Goal: Information Seeking & Learning: Check status

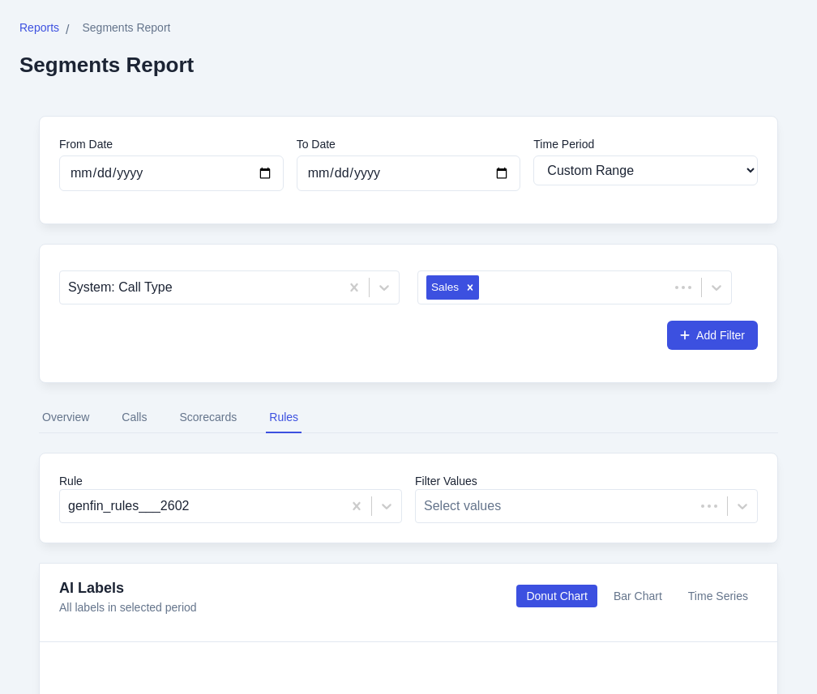
select select "custom"
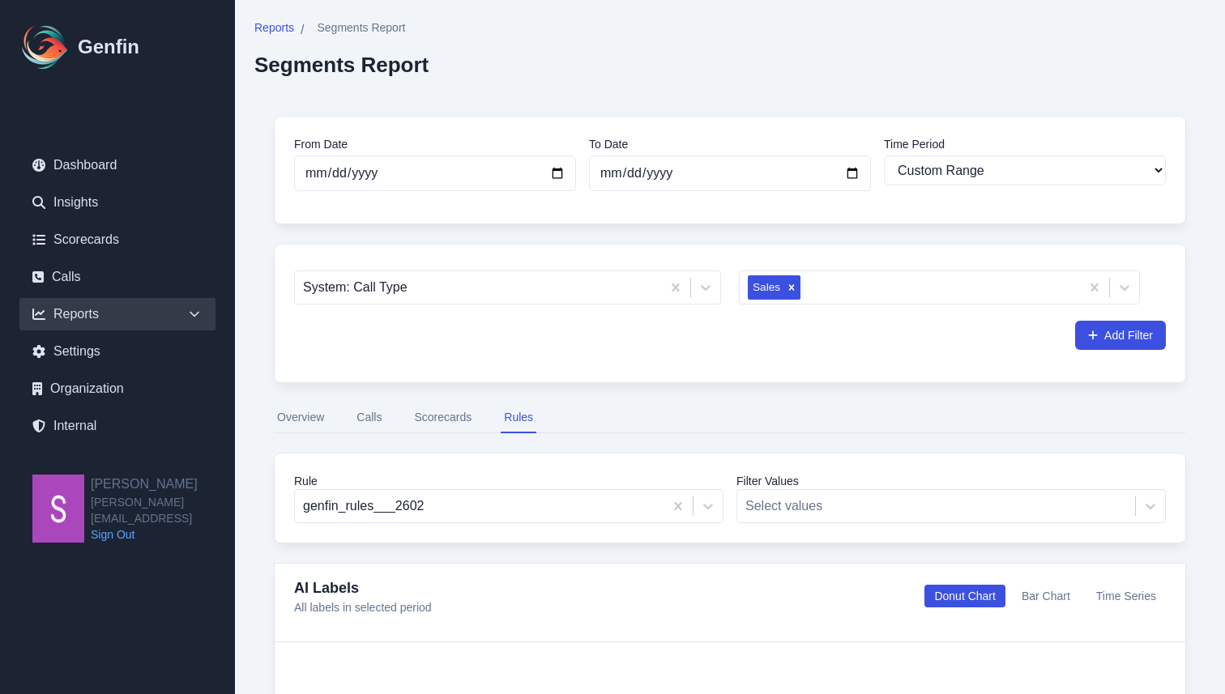
click at [373, 410] on button "Calls" at bounding box center [369, 418] width 32 height 31
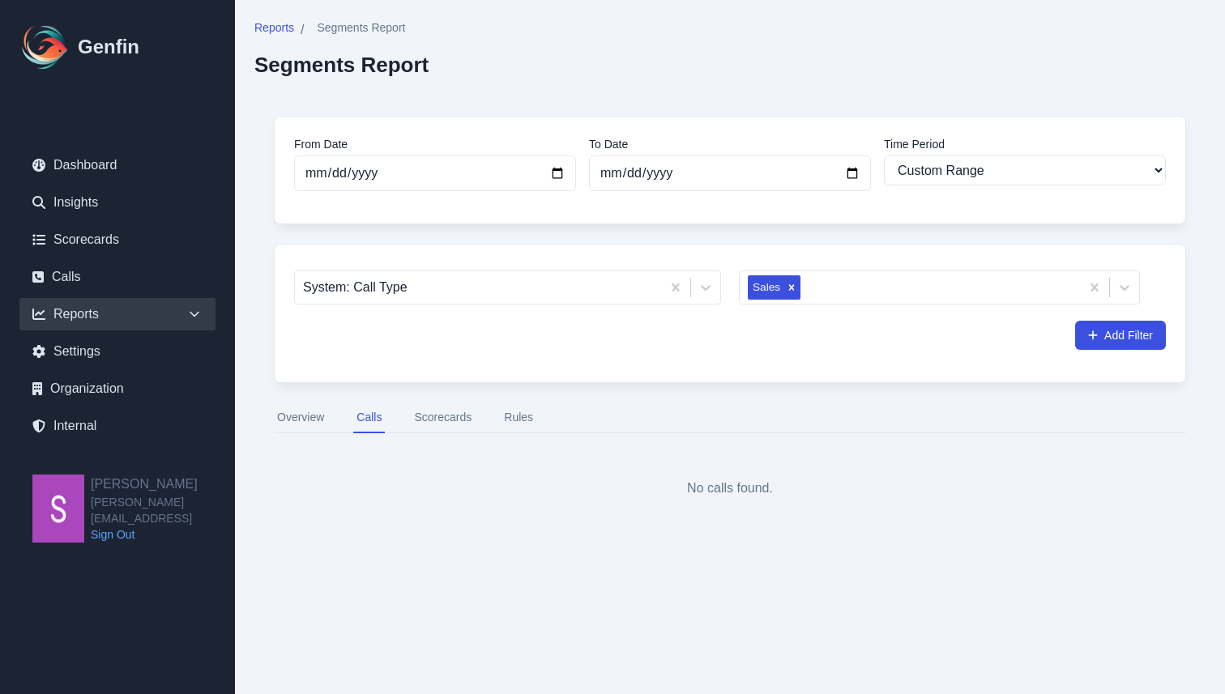
click at [306, 424] on button "Overview" at bounding box center [300, 418] width 53 height 31
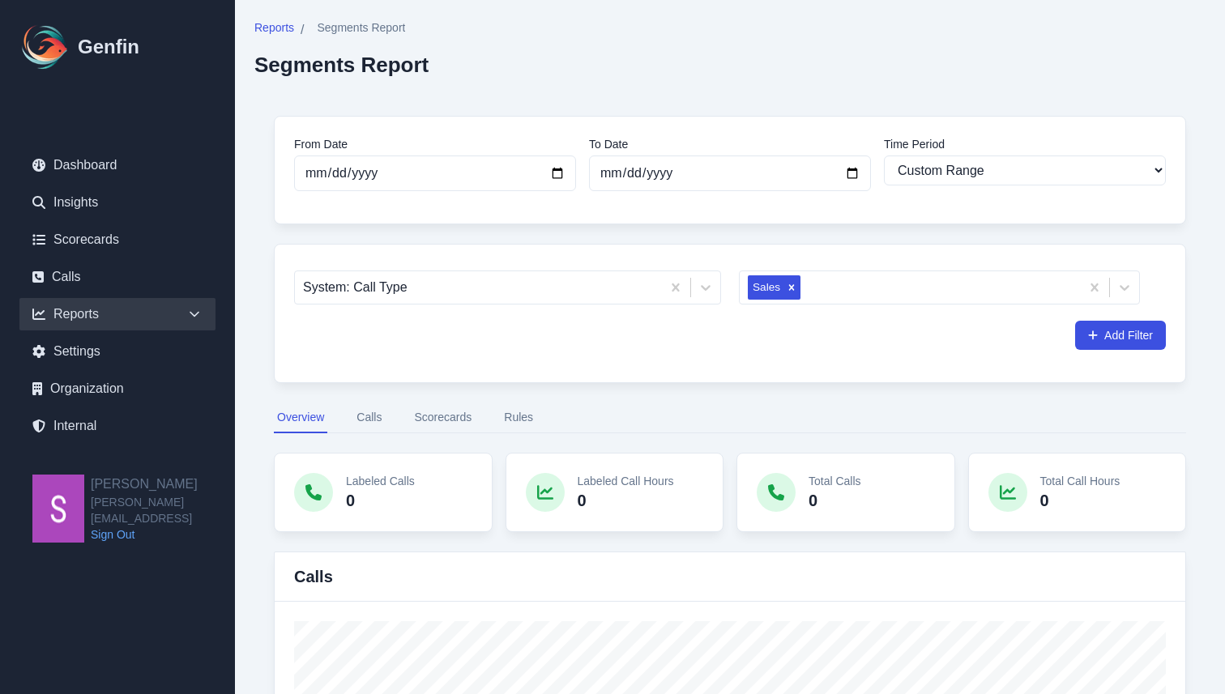
click at [509, 423] on button "Rules" at bounding box center [519, 418] width 36 height 31
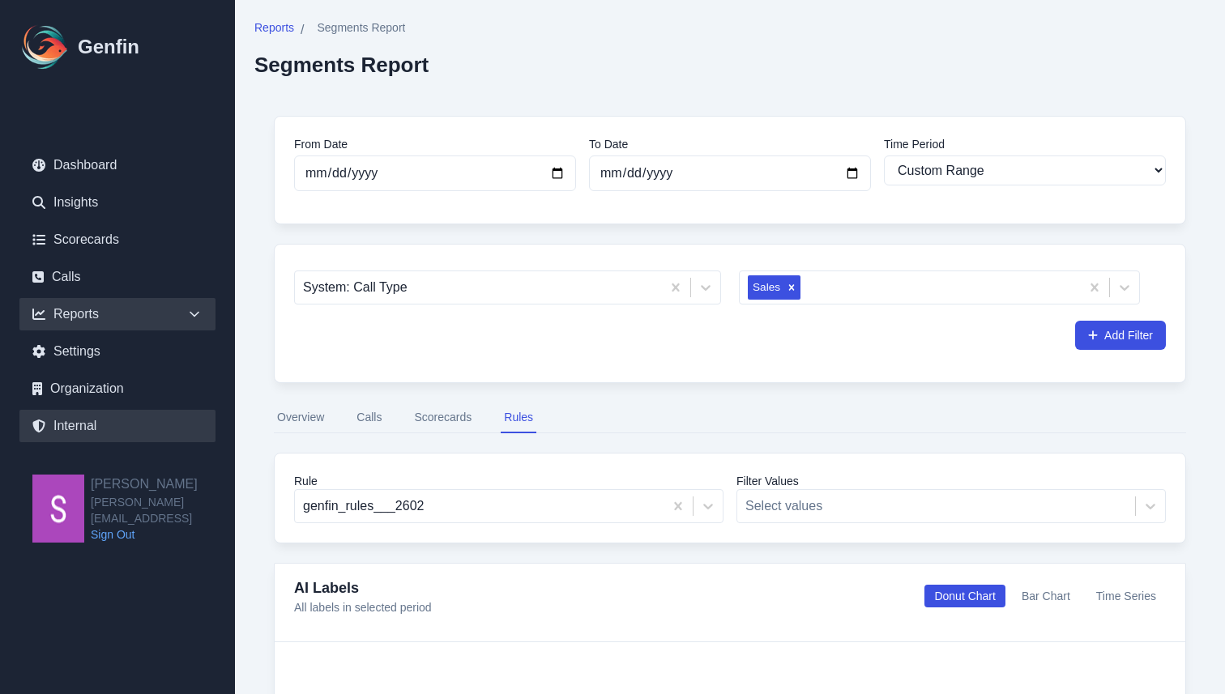
click at [90, 421] on link "Internal" at bounding box center [117, 426] width 196 height 32
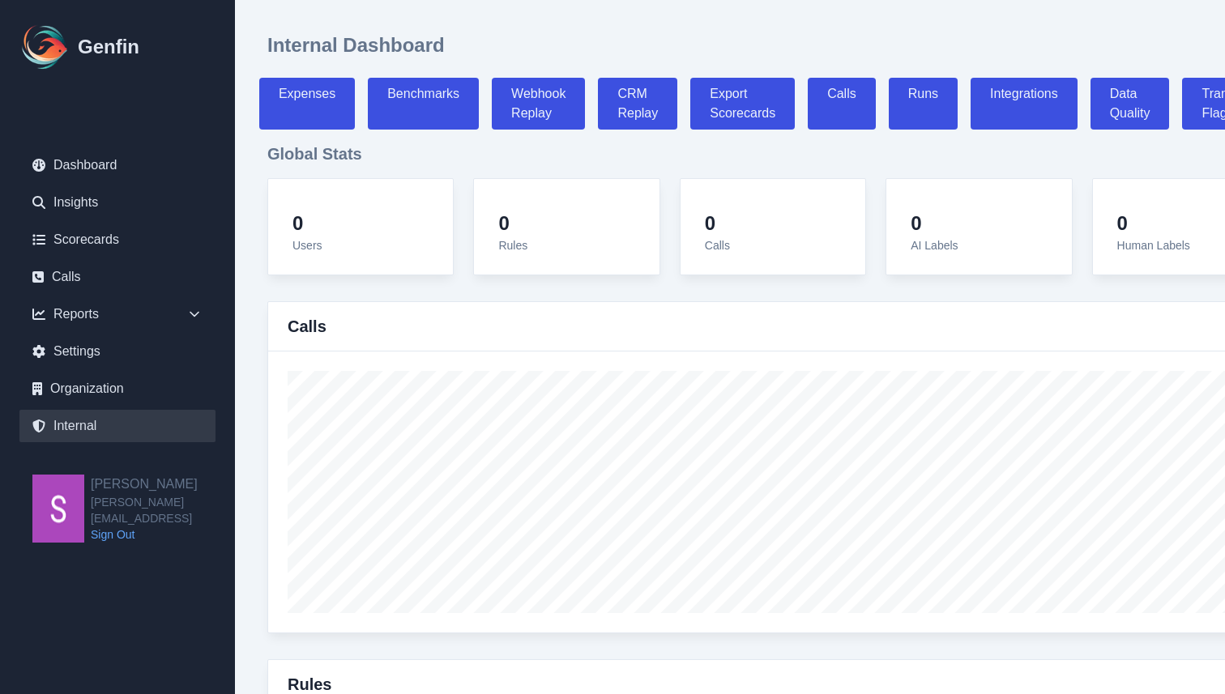
select select "paid"
select select "7"
select select "paid"
select select "7"
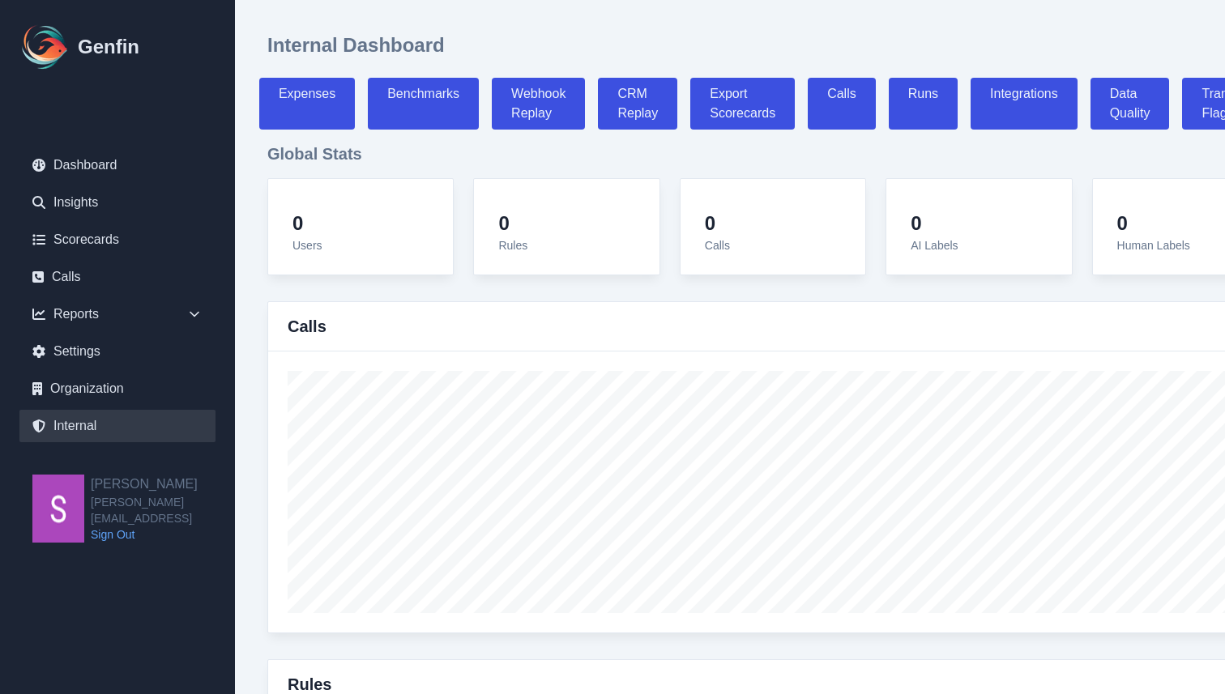
select select "7"
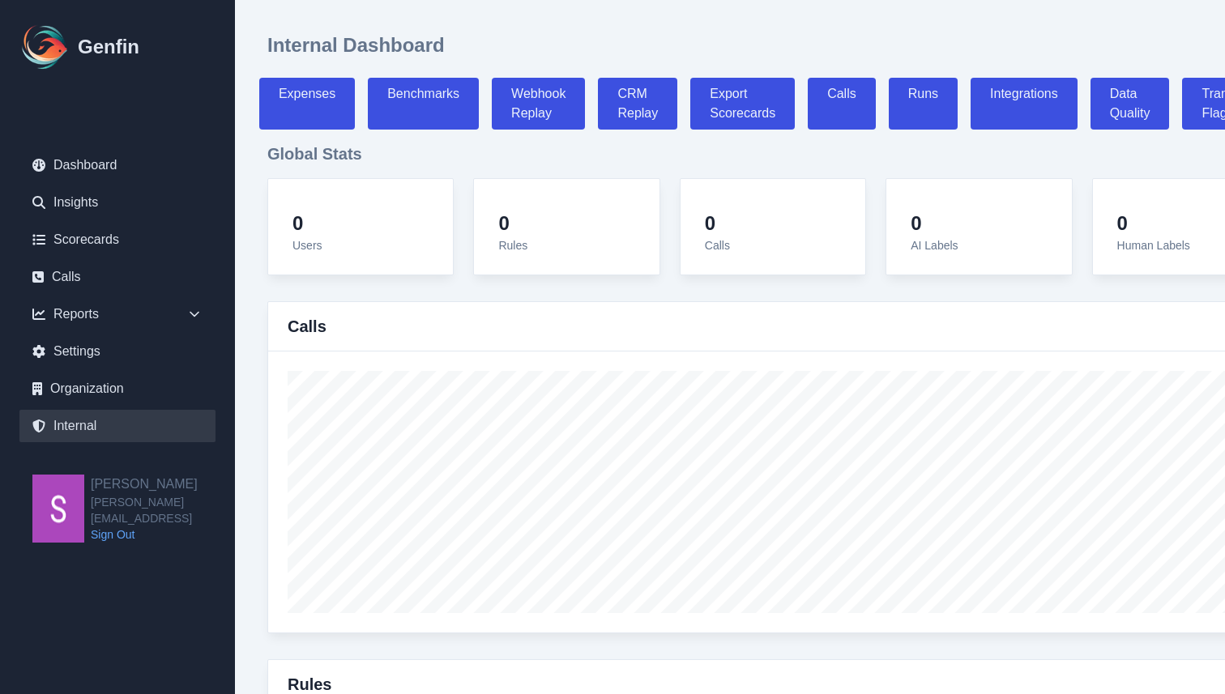
select select "7"
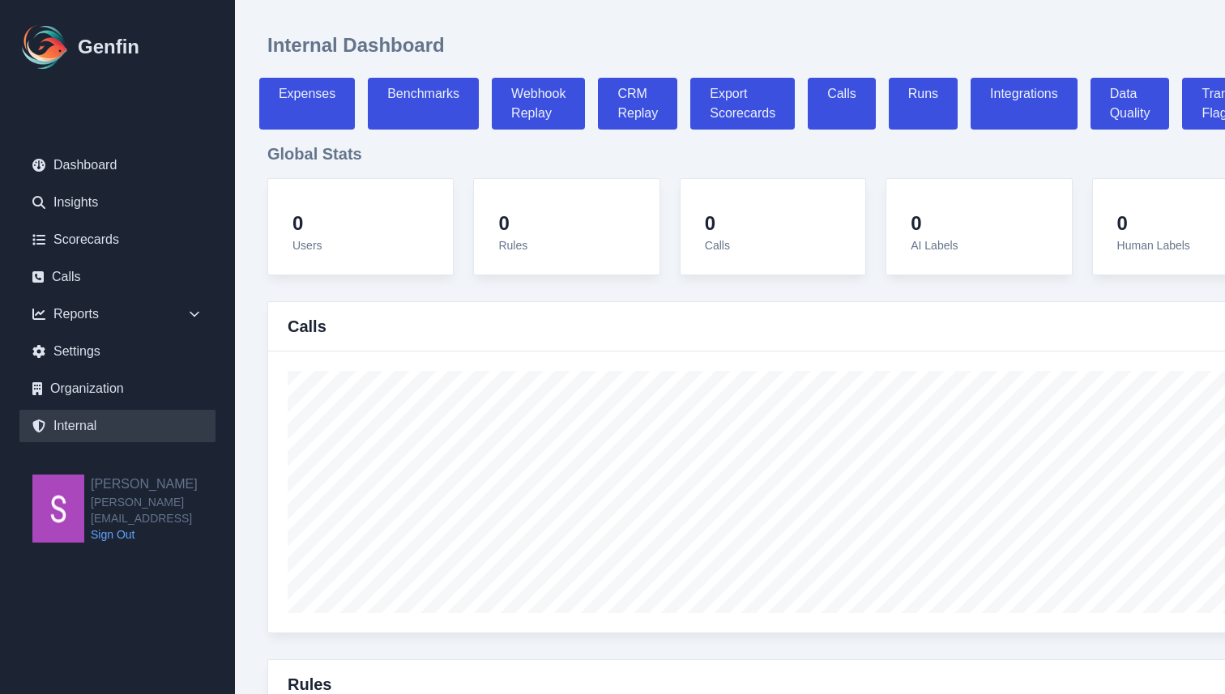
select select "7"
select select "paid"
select select "7"
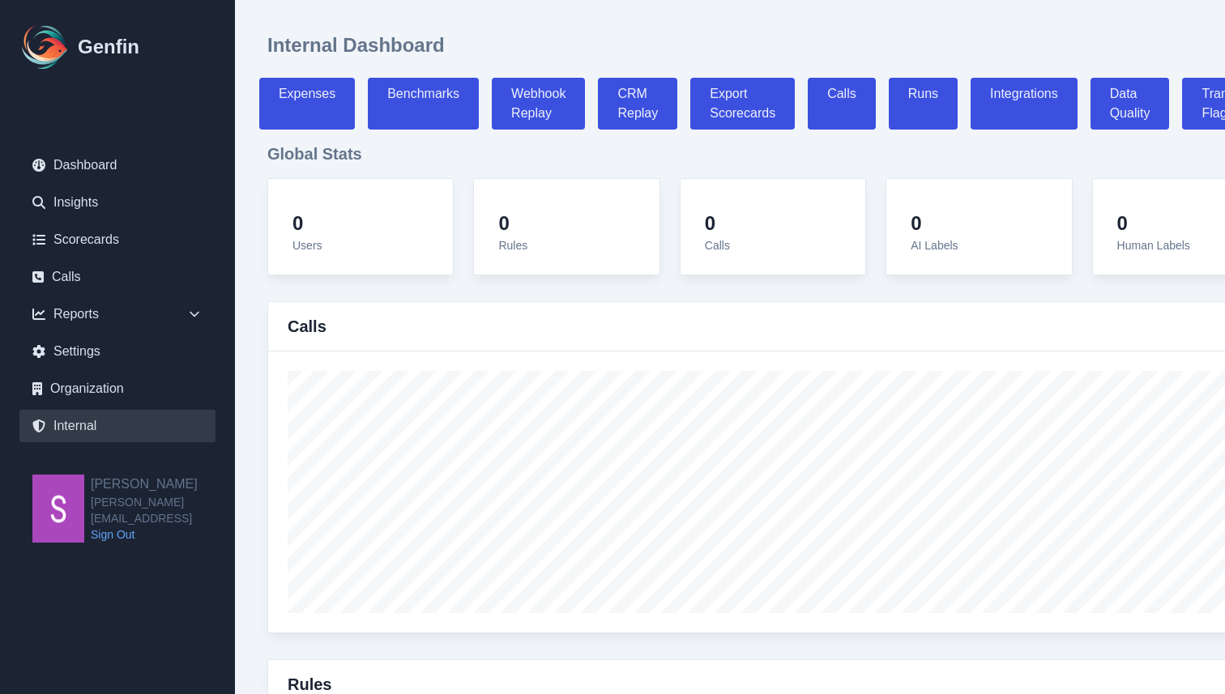
select select "7"
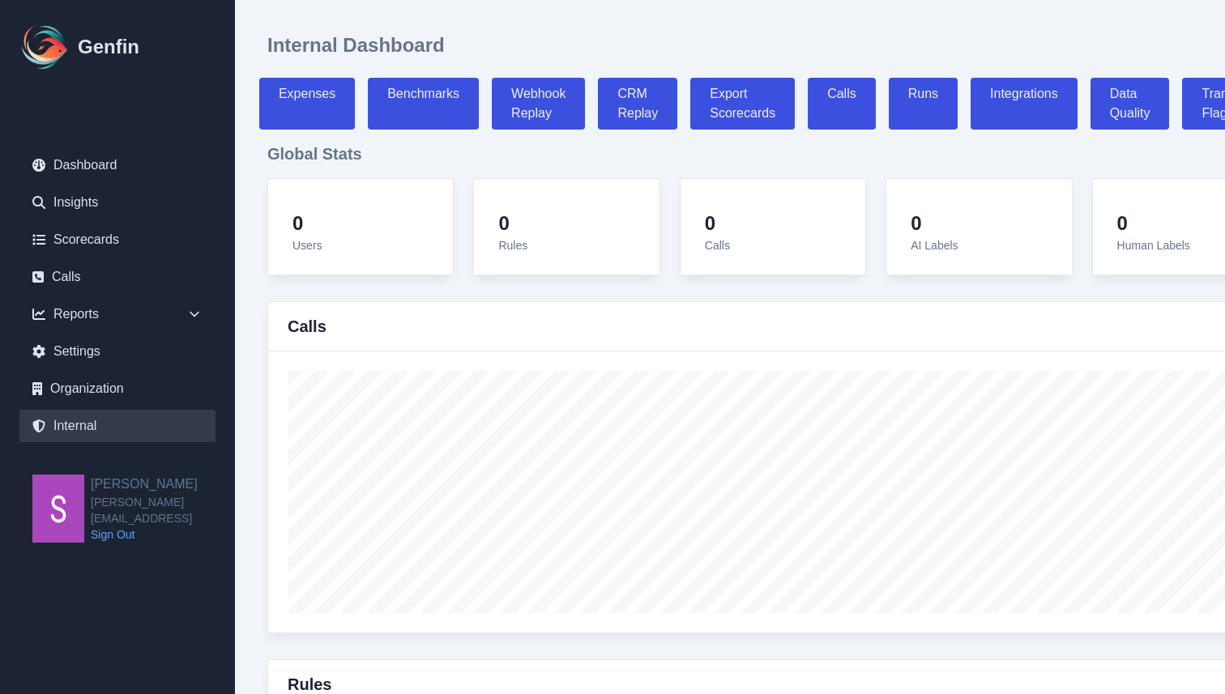
select select "7"
select select "paid"
select select "7"
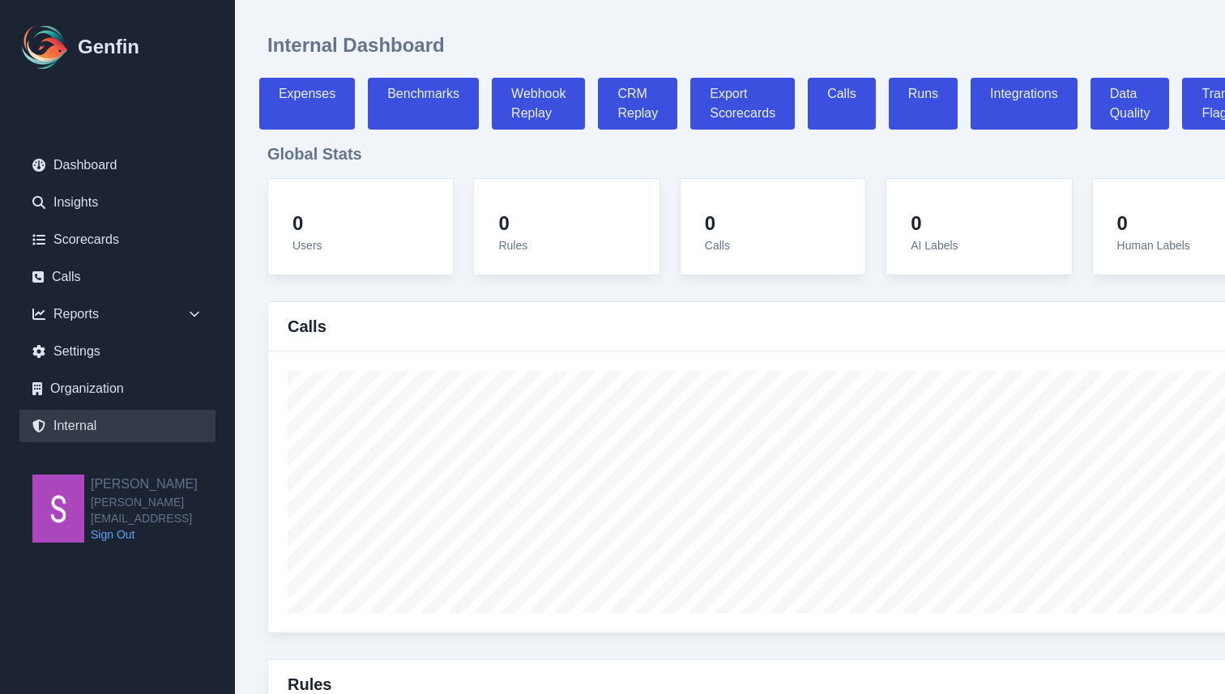
select select "7"
select select "paid"
select select "7"
select select "paid"
select select "7"
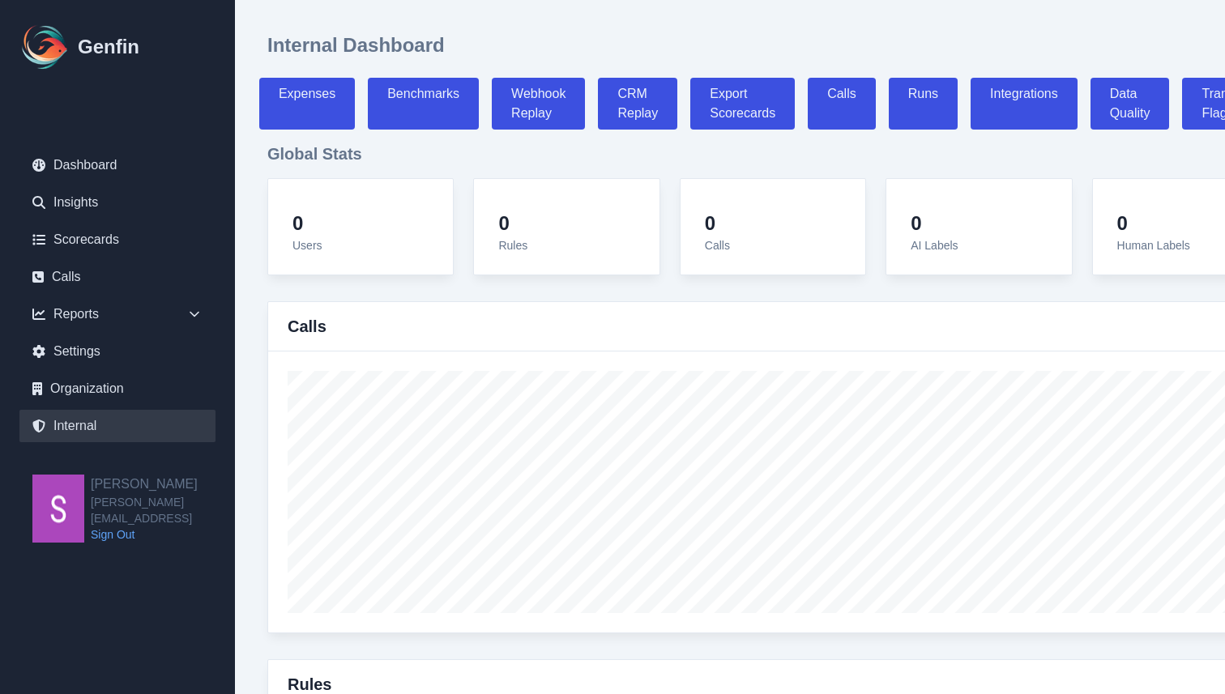
select select "7"
select select "paid"
select select "7"
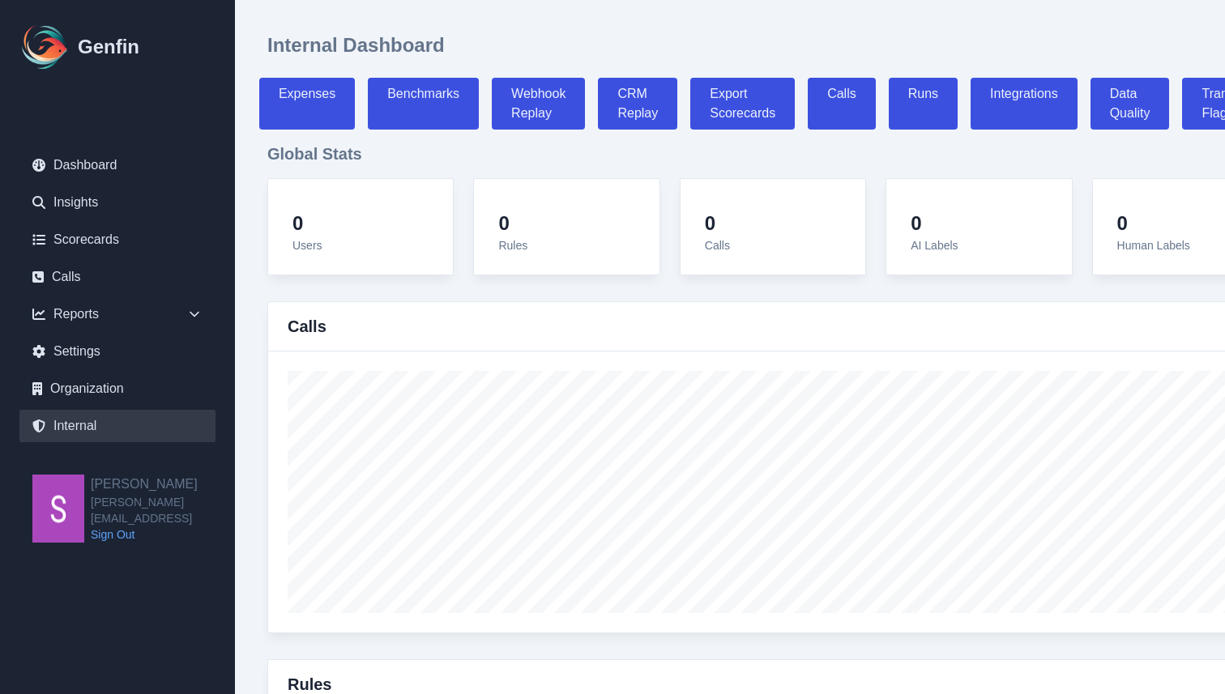
select select "7"
select select "paid"
select select "7"
select select "paid"
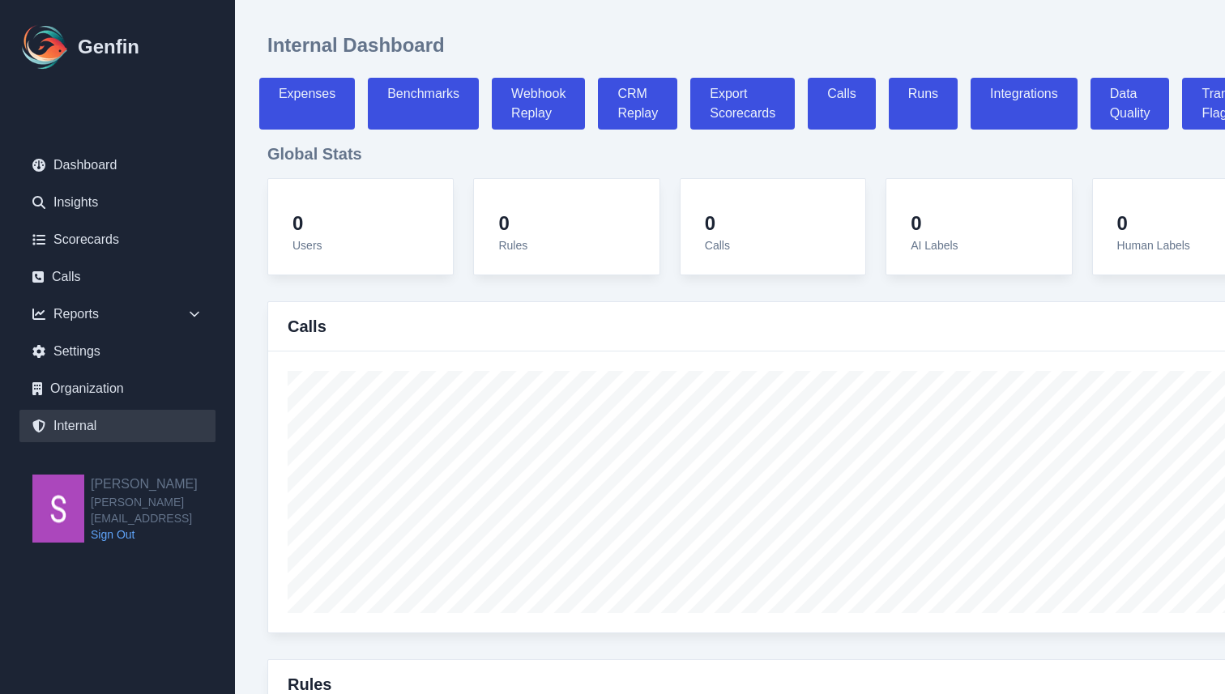
select select "7"
select select "paid"
select select "7"
select select "paid"
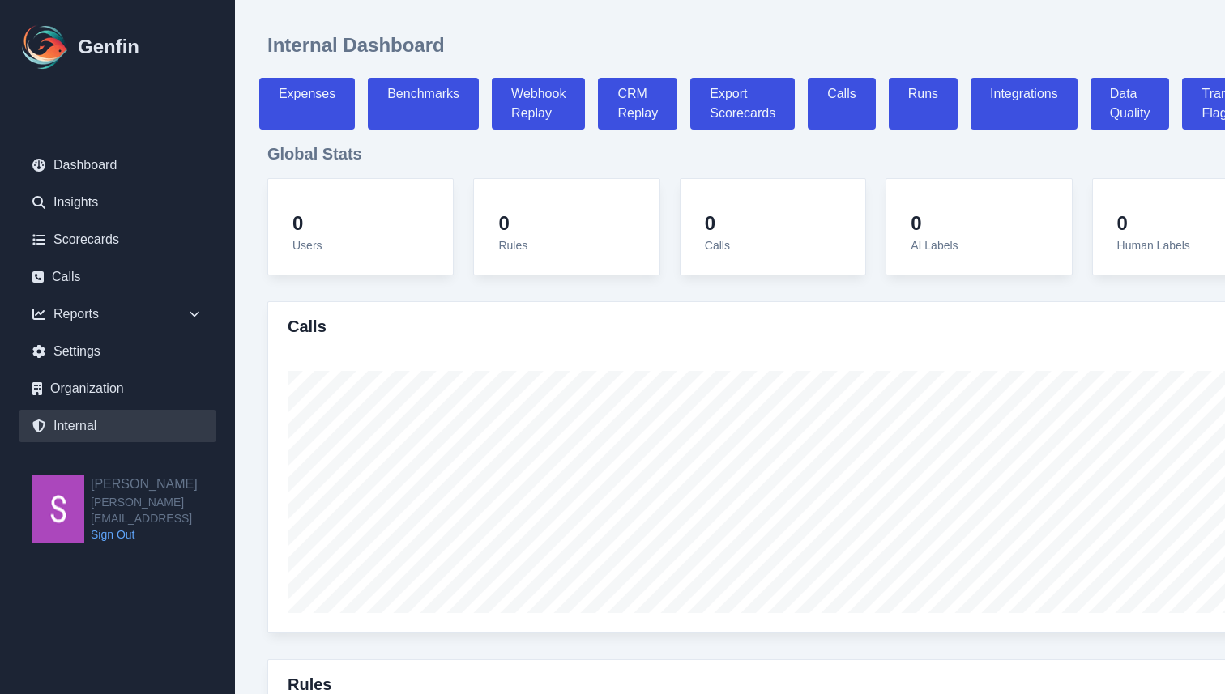
select select "7"
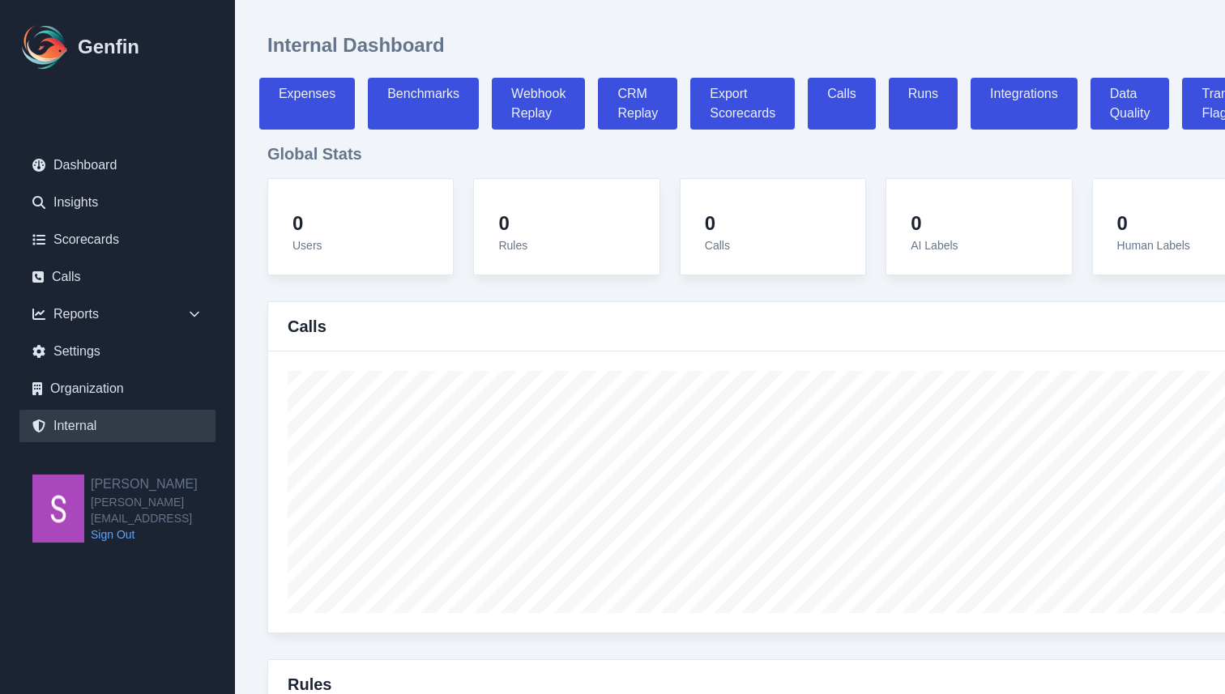
select select "7"
select select "paid"
select select "7"
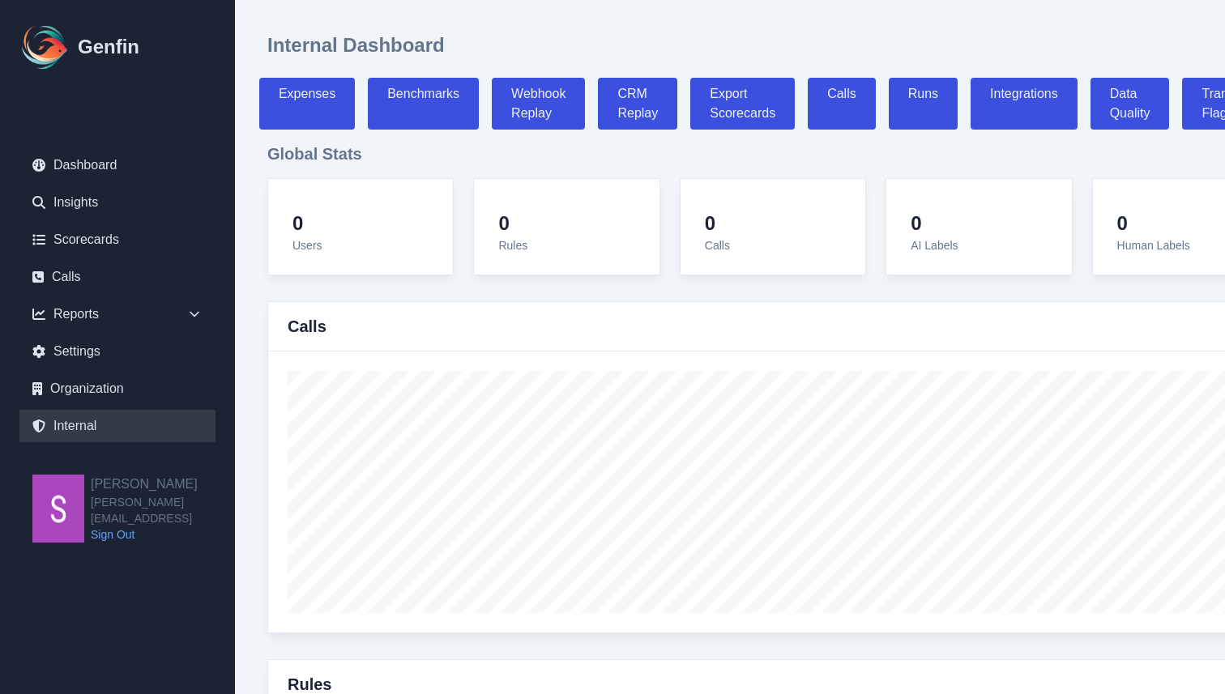
select select "7"
select select "paid"
select select "7"
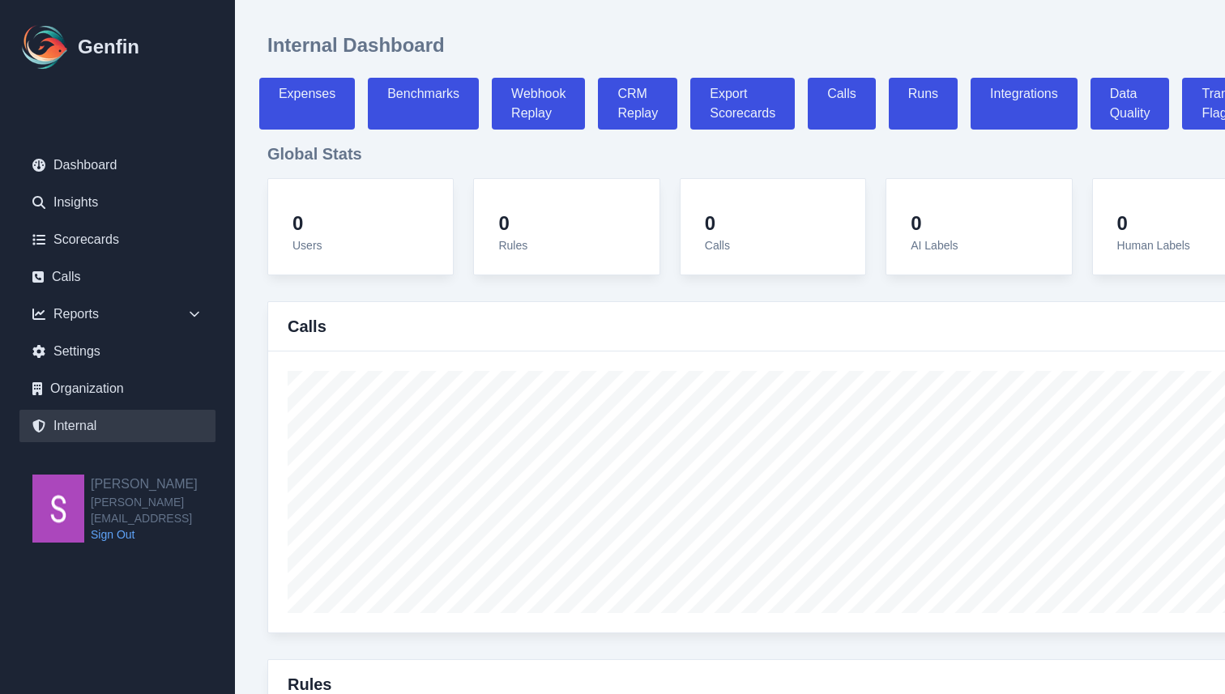
select select "7"
select select "paid"
select select "7"
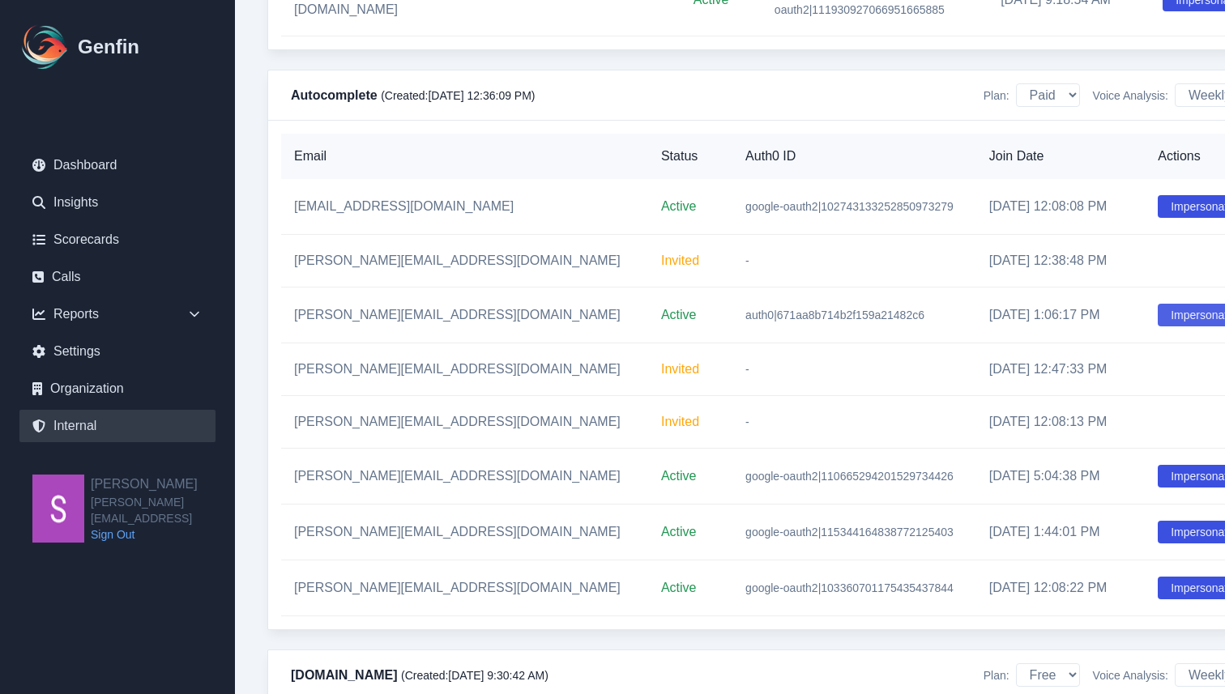
click at [816, 327] on button "Impersonate" at bounding box center [1202, 315] width 89 height 23
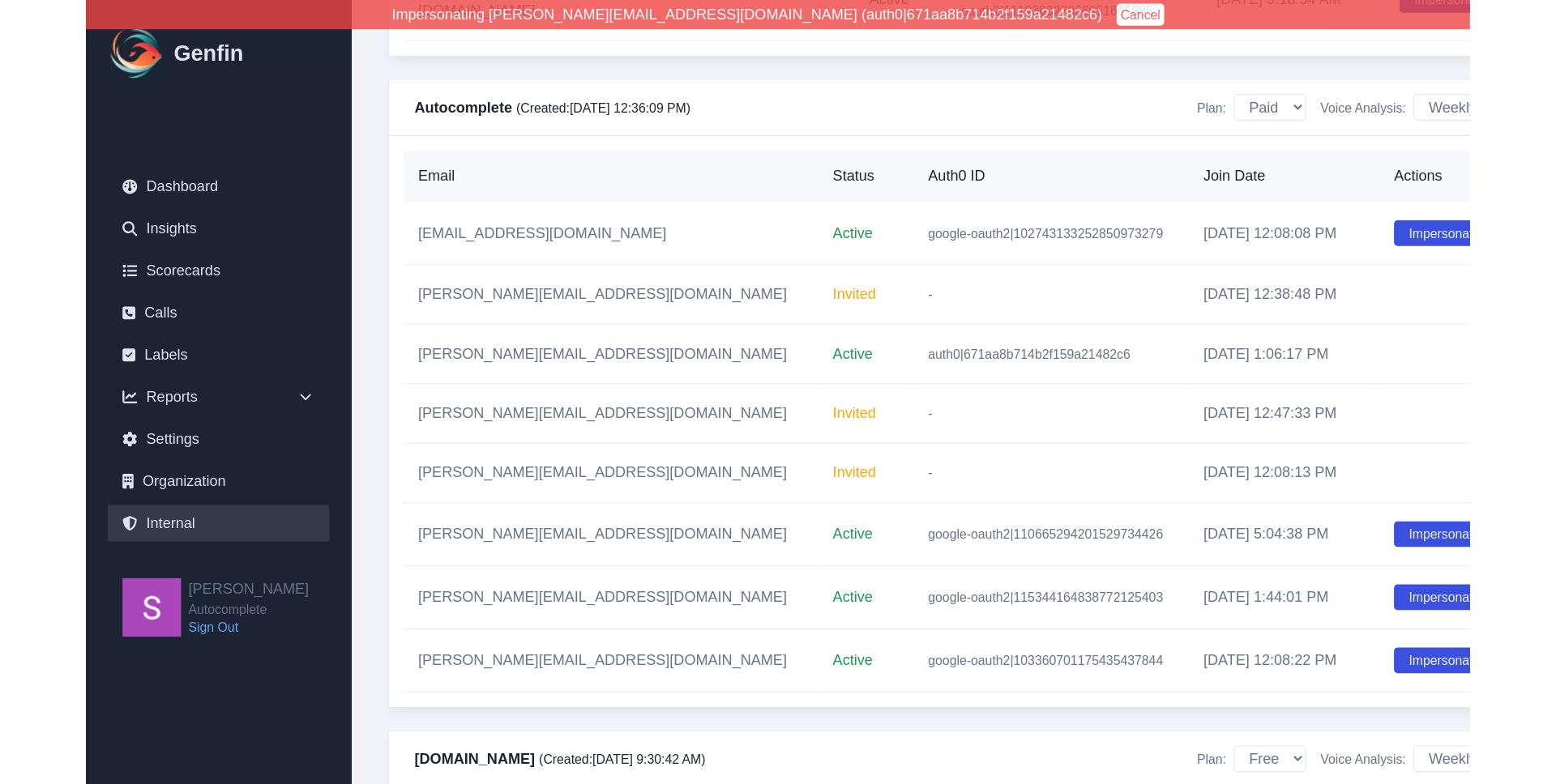
scroll to position [5036, 0]
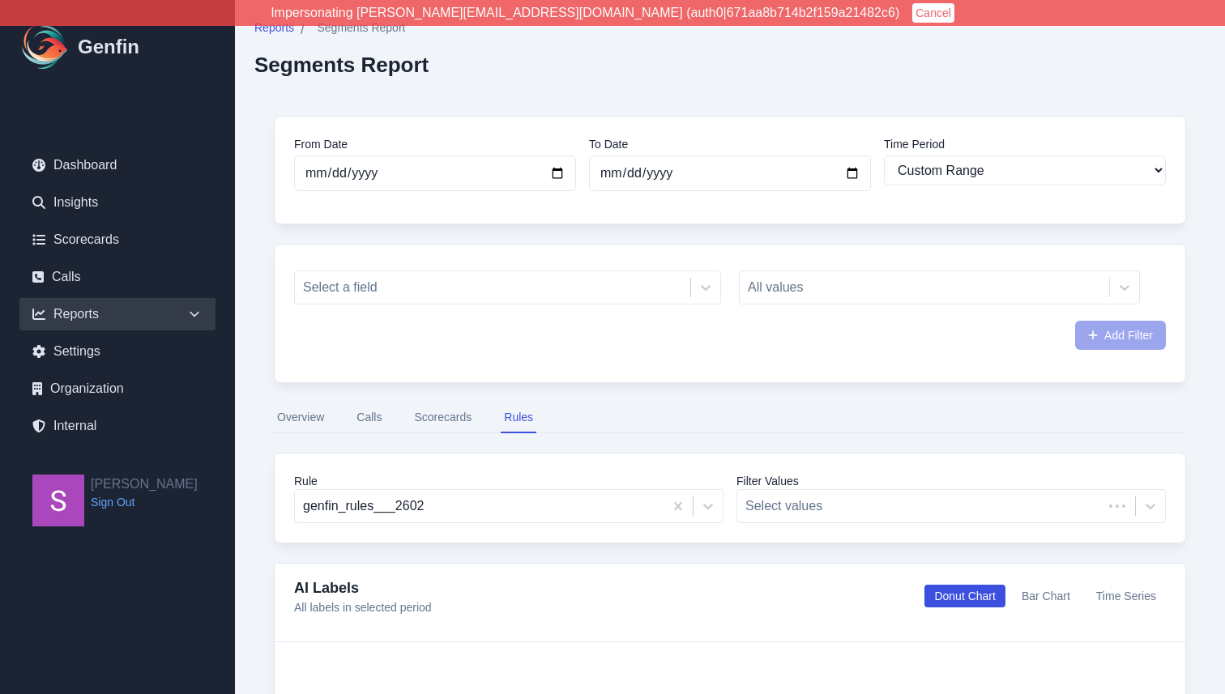
select select "custom"
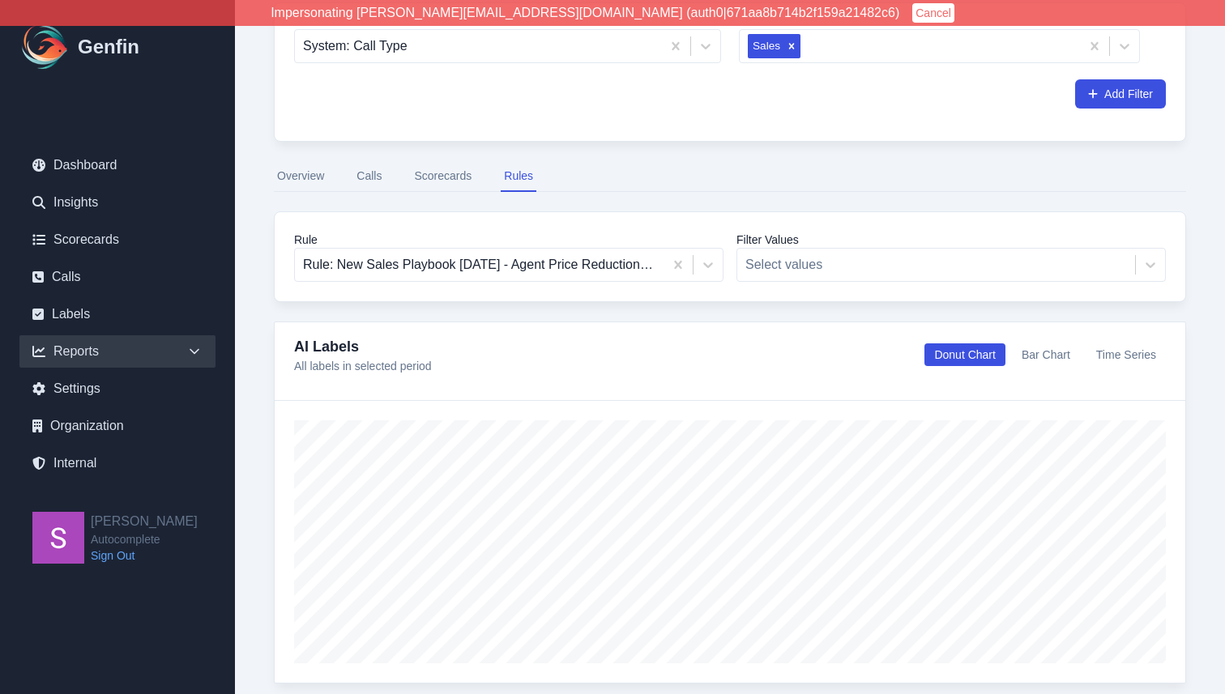
scroll to position [243, 0]
click at [375, 174] on button "Calls" at bounding box center [369, 175] width 32 height 31
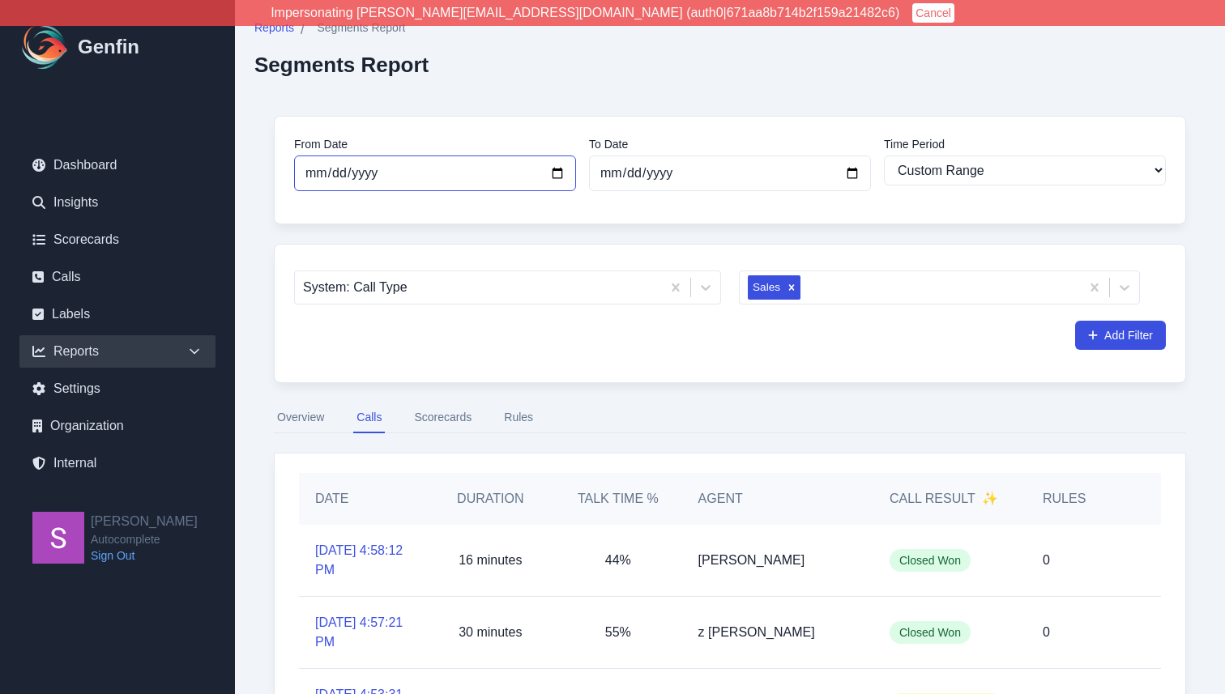
click at [559, 177] on input "[DATE]" at bounding box center [435, 174] width 282 height 36
type input "2025-08-07"
click at [699, 175] on input "[DATE]" at bounding box center [730, 174] width 282 height 36
click at [856, 177] on input "[DATE]" at bounding box center [730, 174] width 282 height 36
type input "2025-08-07"
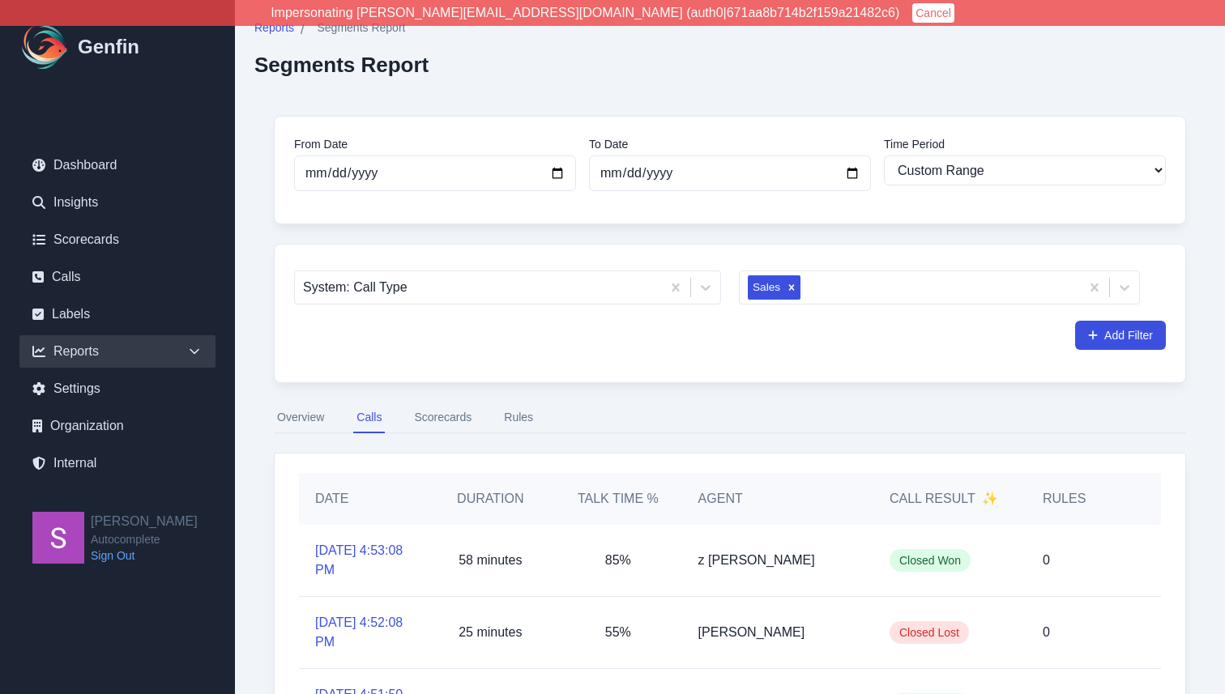
click at [694, 403] on nav "Overview Calls Scorecards Rules" at bounding box center [730, 418] width 912 height 31
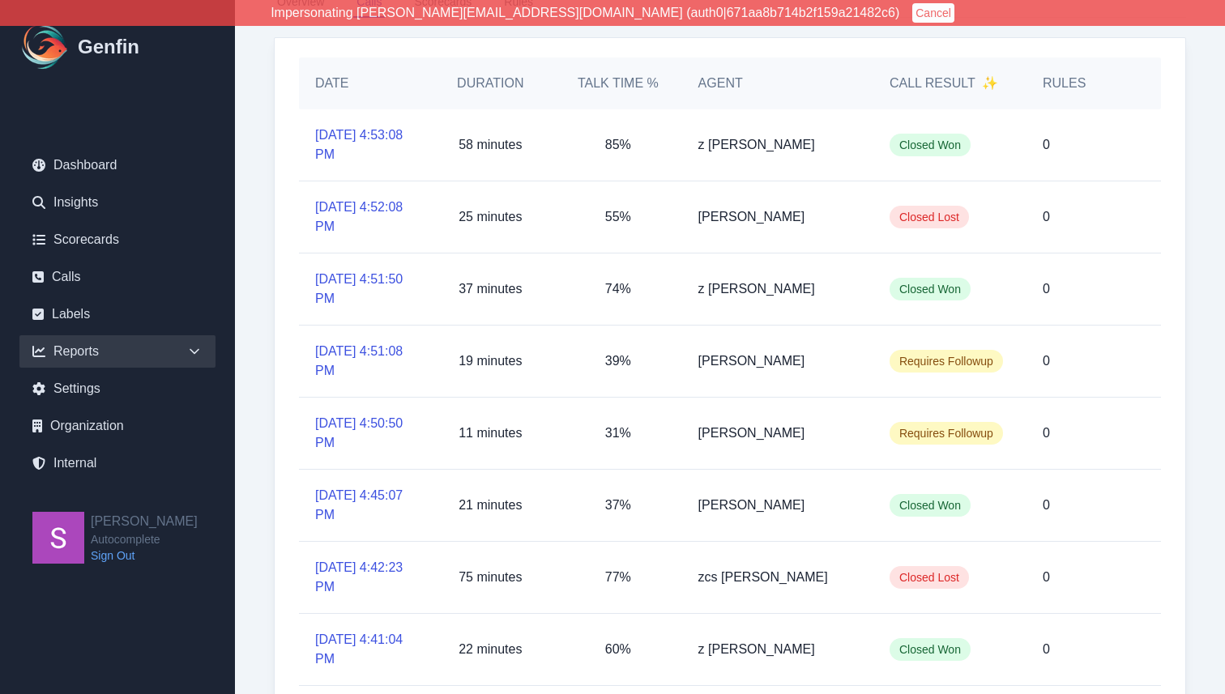
scroll to position [136, 0]
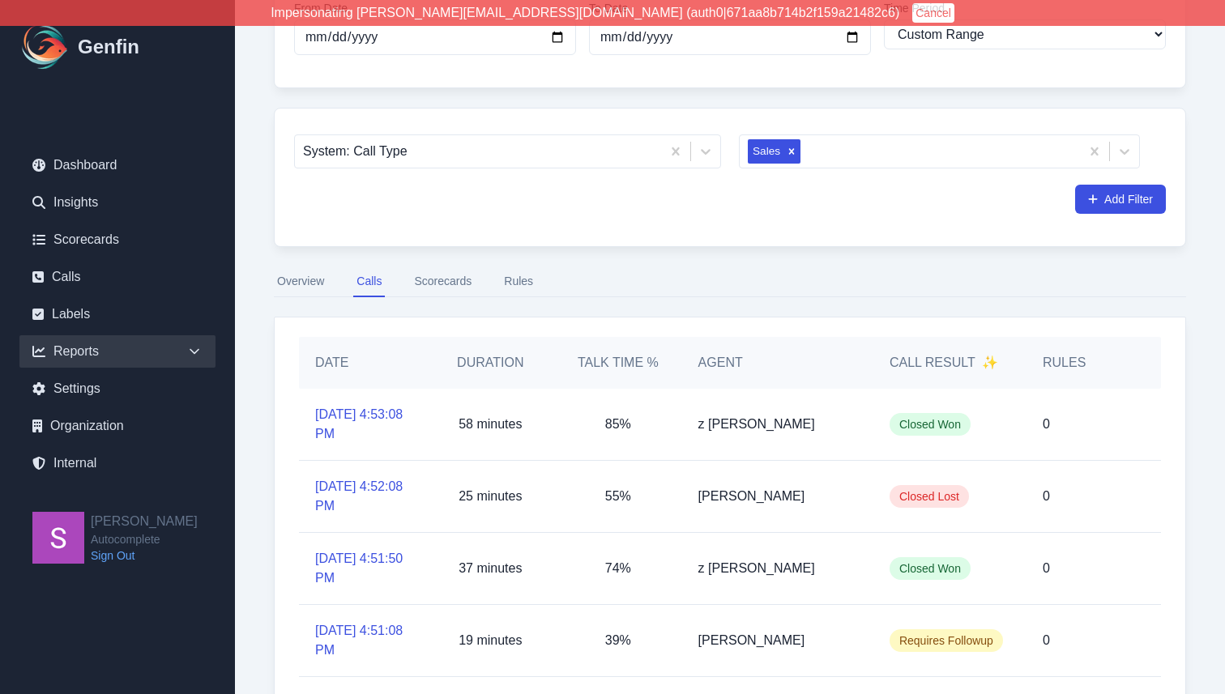
click at [513, 284] on button "Rules" at bounding box center [519, 282] width 36 height 31
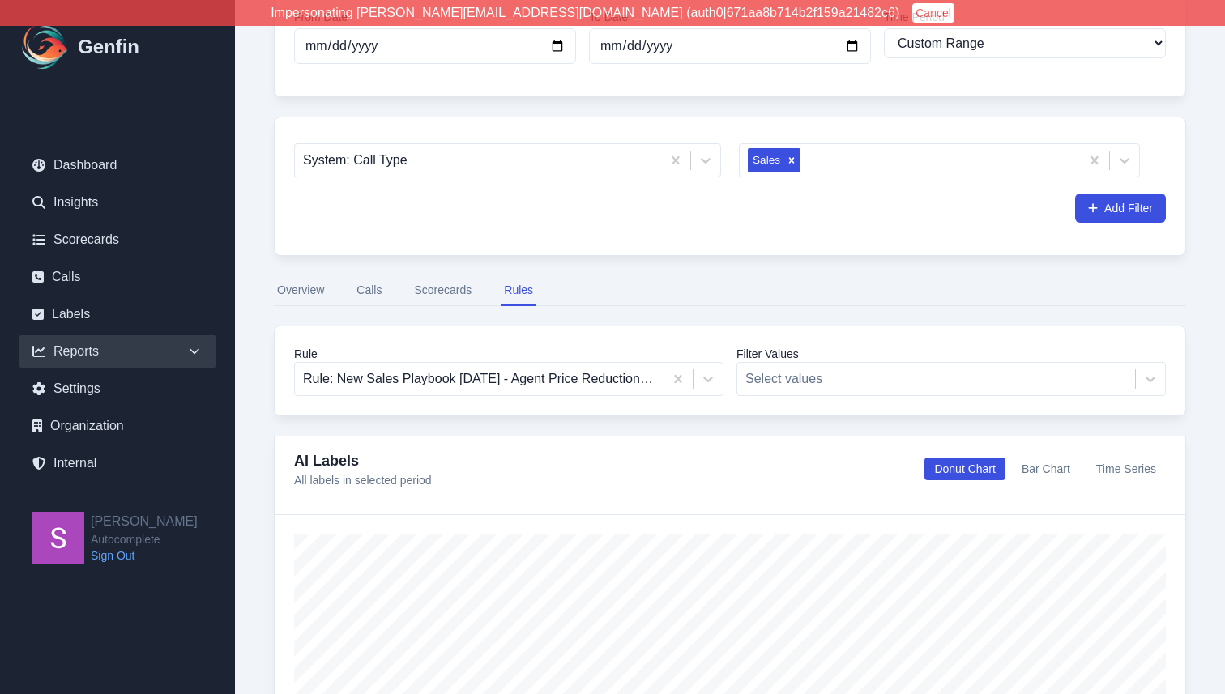
scroll to position [119, 0]
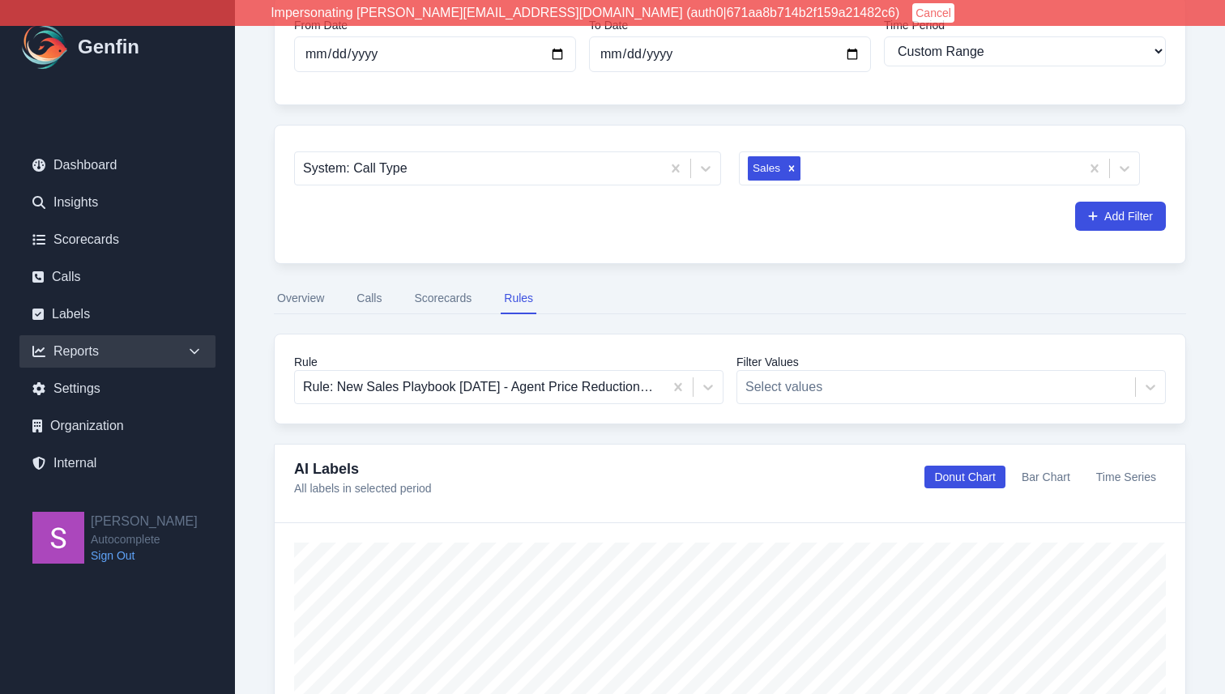
click at [374, 310] on button "Calls" at bounding box center [369, 299] width 32 height 31
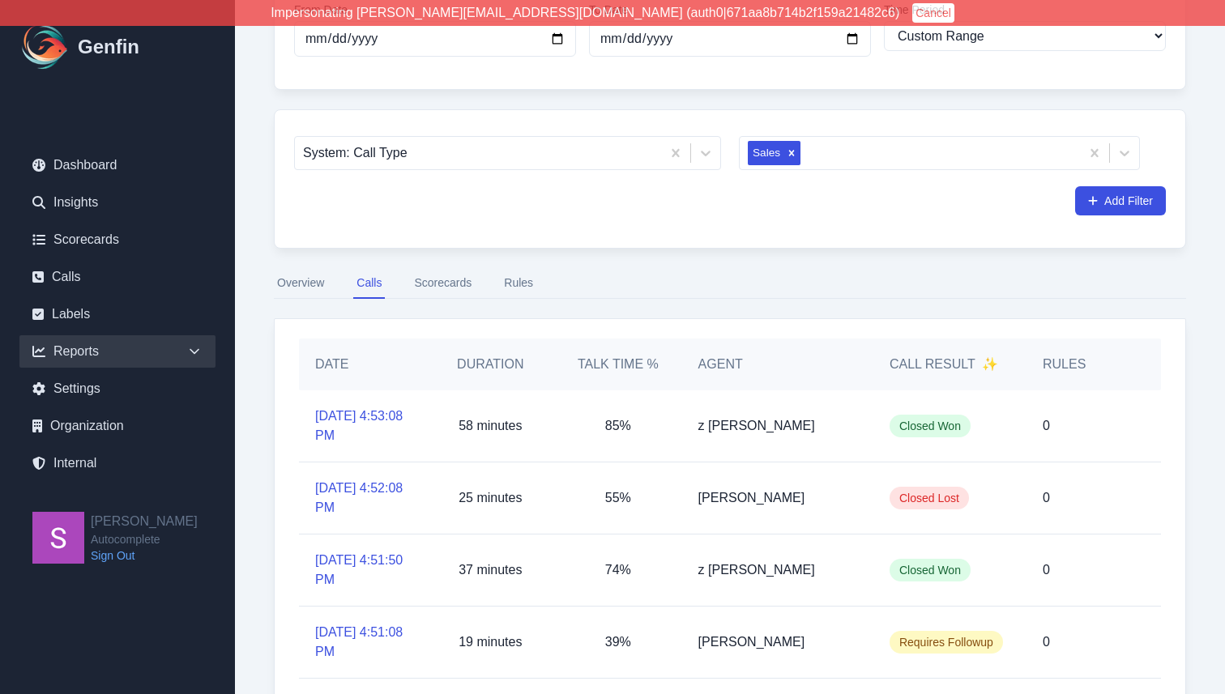
scroll to position [119, 0]
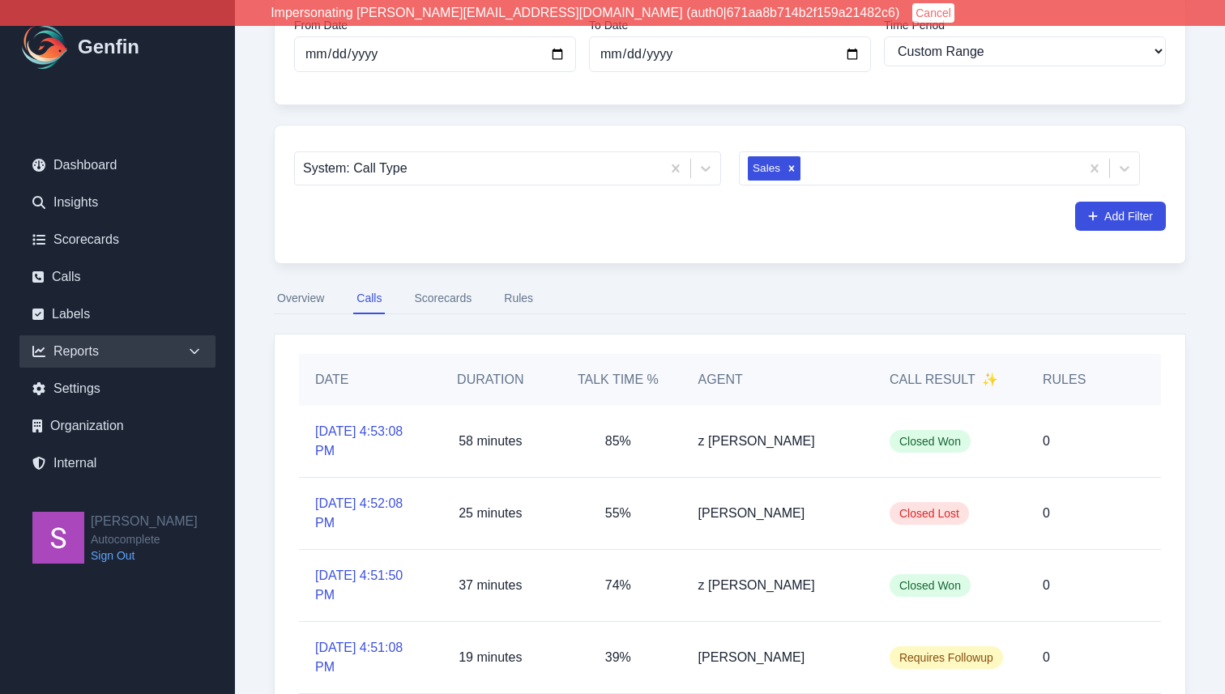
click at [510, 302] on button "Rules" at bounding box center [519, 299] width 36 height 31
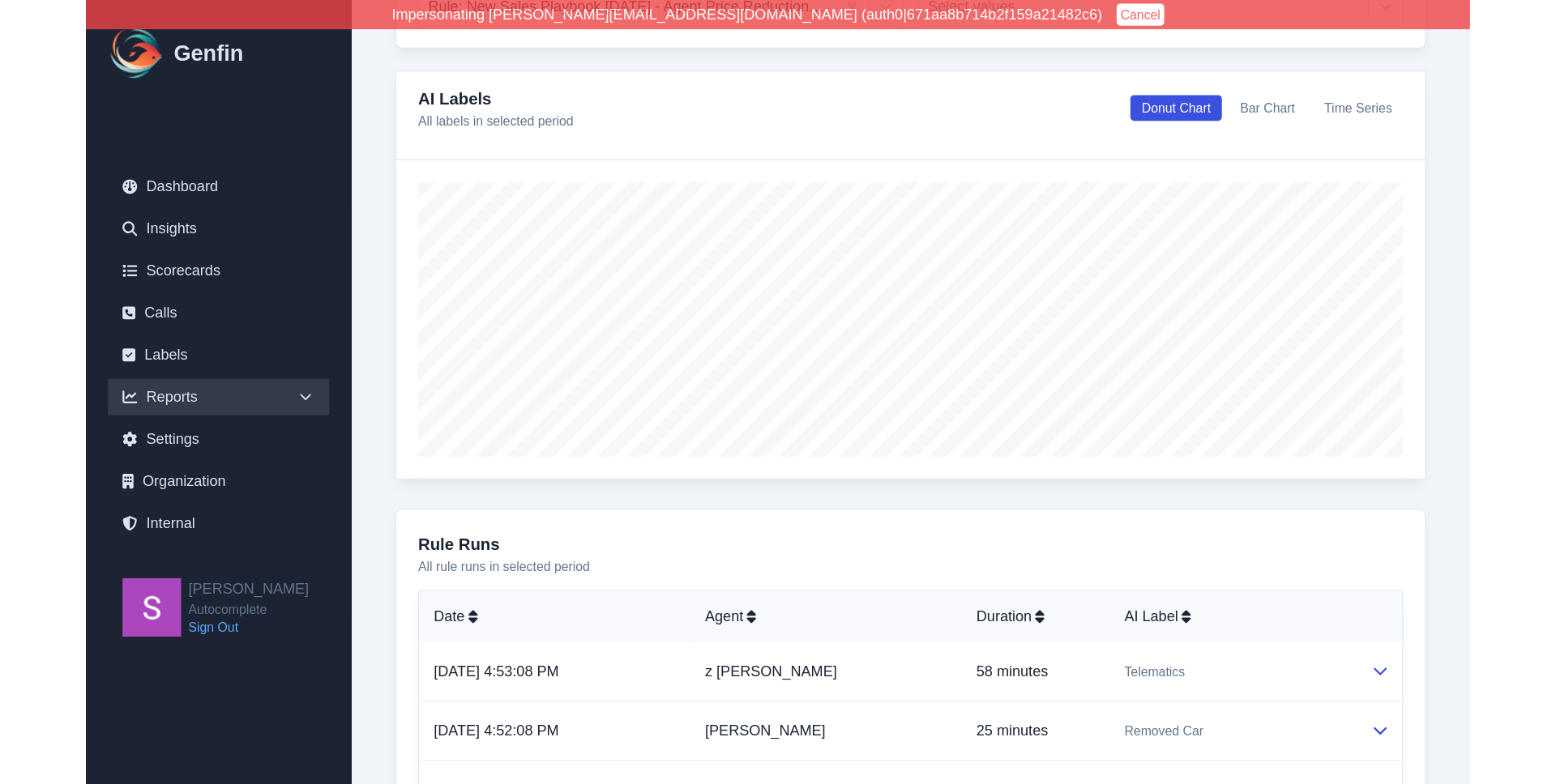
scroll to position [519, 0]
